Goal: Task Accomplishment & Management: Manage account settings

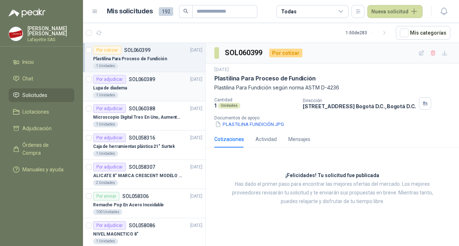
click at [125, 93] on div "1 Unidades" at bounding box center [147, 95] width 109 height 6
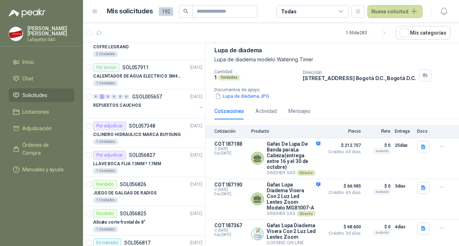
scroll to position [253, 0]
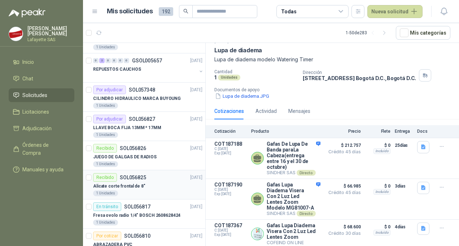
click at [145, 182] on div "Alicate corte frontal de 8"" at bounding box center [147, 186] width 109 height 9
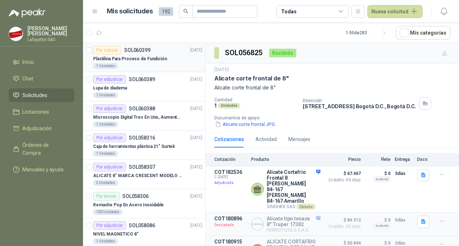
click at [132, 59] on p "Plastilina Para Proceso de Fundición" at bounding box center [130, 59] width 74 height 7
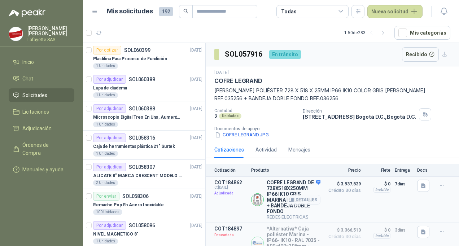
scroll to position [144, 0]
